Goal: Transaction & Acquisition: Book appointment/travel/reservation

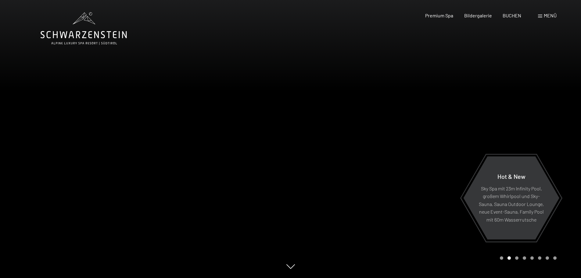
click at [542, 15] on span at bounding box center [540, 16] width 4 height 3
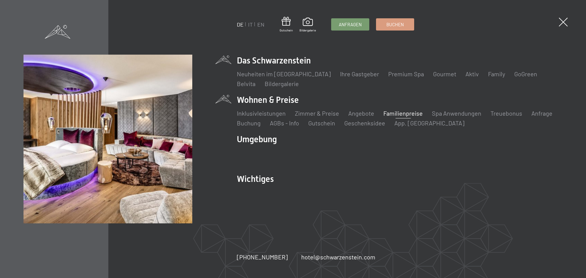
click at [391, 112] on link "Familienpreise" at bounding box center [402, 112] width 39 height 7
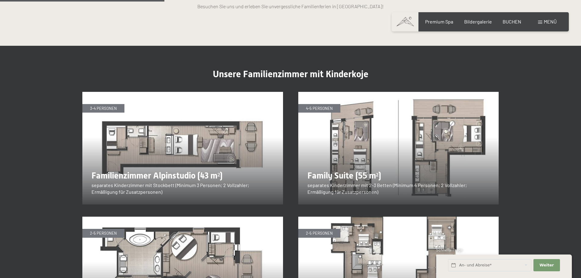
scroll to position [793, 0]
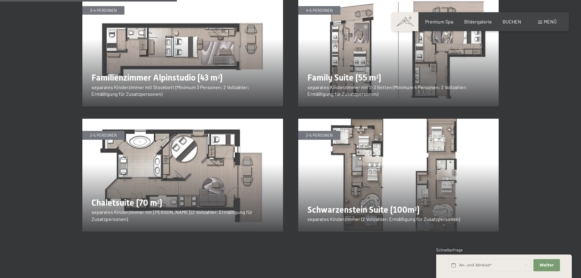
click at [113, 185] on img at bounding box center [182, 175] width 201 height 113
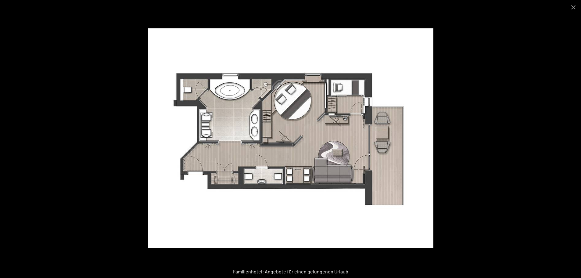
scroll to position [1098, 0]
click at [572, 5] on button "Close gallery" at bounding box center [573, 7] width 15 height 14
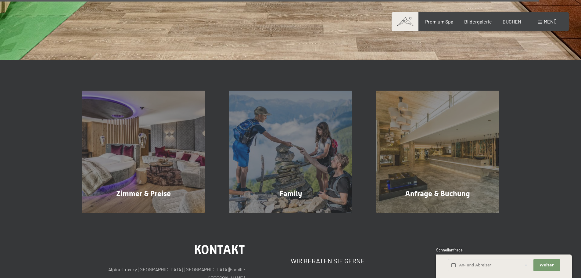
scroll to position [2440, 0]
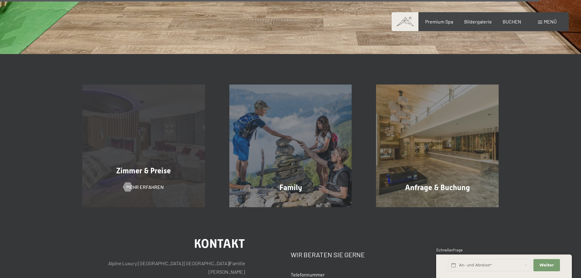
click at [158, 166] on span "Zimmer & Preise" at bounding box center [143, 170] width 55 height 9
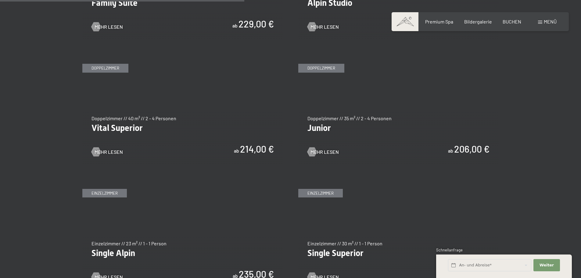
scroll to position [701, 0]
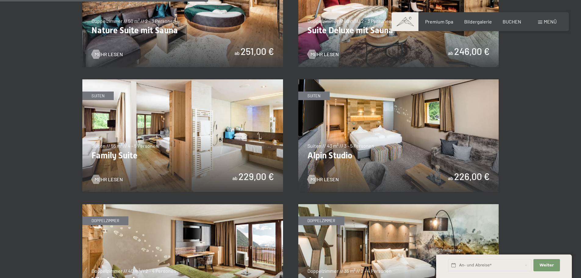
click at [263, 176] on img at bounding box center [182, 135] width 201 height 113
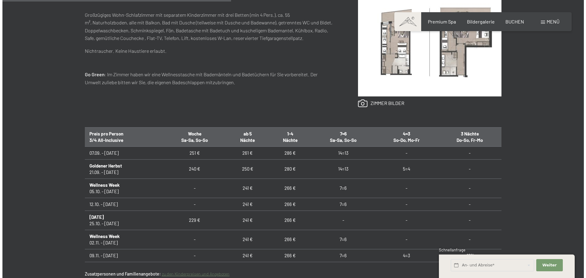
scroll to position [305, 0]
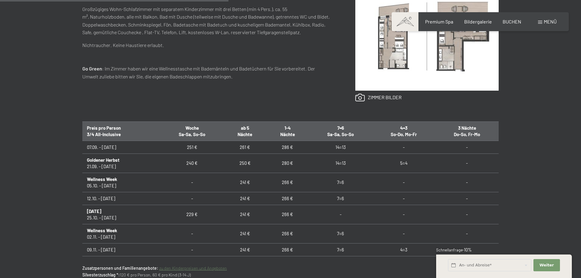
click at [541, 22] on span at bounding box center [540, 22] width 4 height 3
